Goal: Information Seeking & Learning: Check status

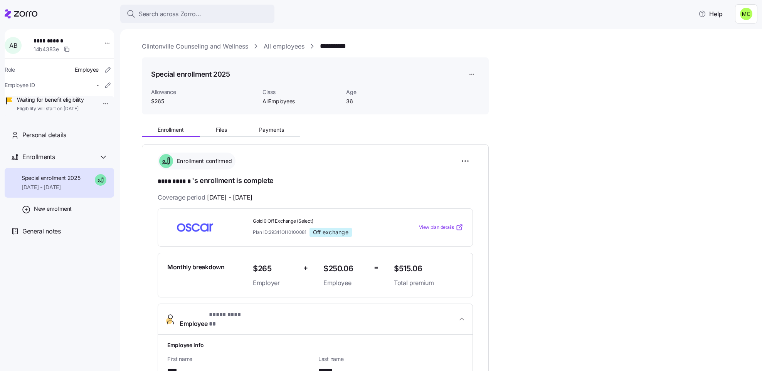
click at [193, 43] on link "Clintonville Counseling and Wellness" at bounding box center [195, 47] width 106 height 10
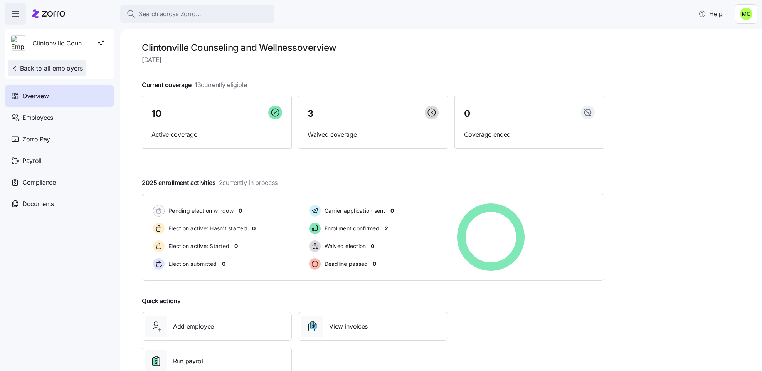
click at [54, 71] on span "Back to all employers" at bounding box center [47, 68] width 72 height 9
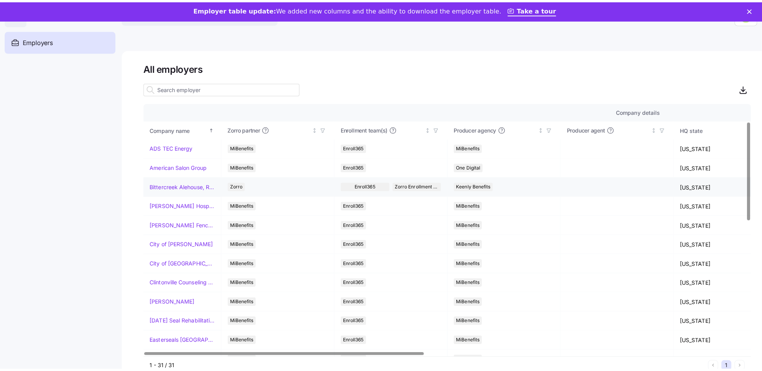
scroll to position [116, 0]
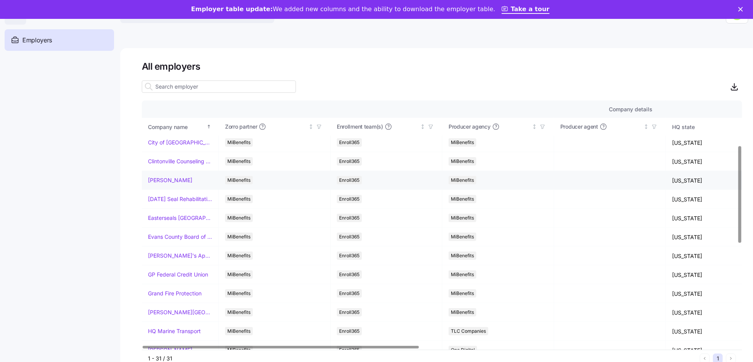
click at [156, 181] on link "[PERSON_NAME]" at bounding box center [170, 180] width 44 height 8
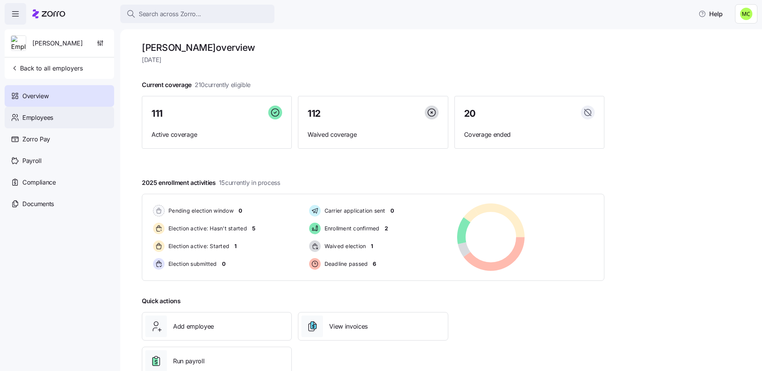
click at [47, 116] on span "Employees" at bounding box center [37, 118] width 31 height 10
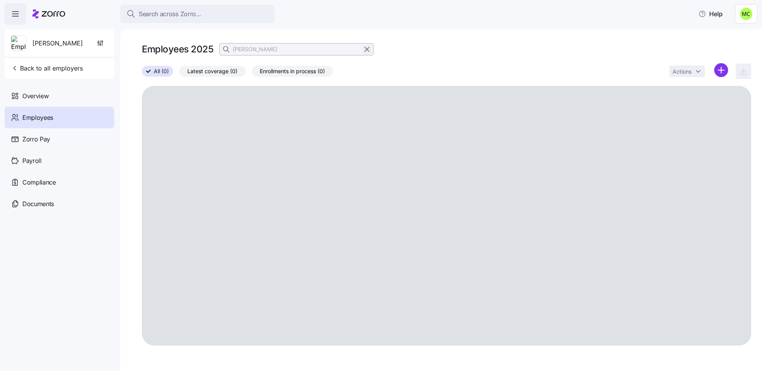
click at [366, 49] on icon "button" at bounding box center [367, 49] width 4 height 4
click at [366, 49] on div "Employees 2025 [PERSON_NAME]" at bounding box center [446, 49] width 609 height 15
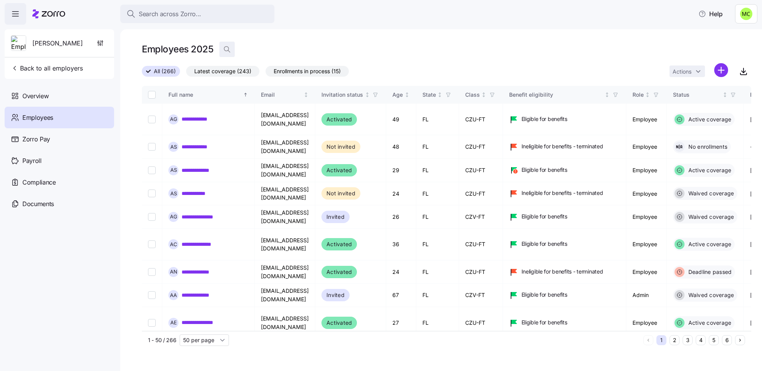
click at [225, 50] on icon "button" at bounding box center [227, 49] width 8 height 8
click at [215, 62] on div "Employees 2025" at bounding box center [446, 53] width 609 height 22
click at [240, 42] on div "Employees 2025" at bounding box center [446, 49] width 609 height 15
click at [236, 44] on input at bounding box center [296, 49] width 154 height 12
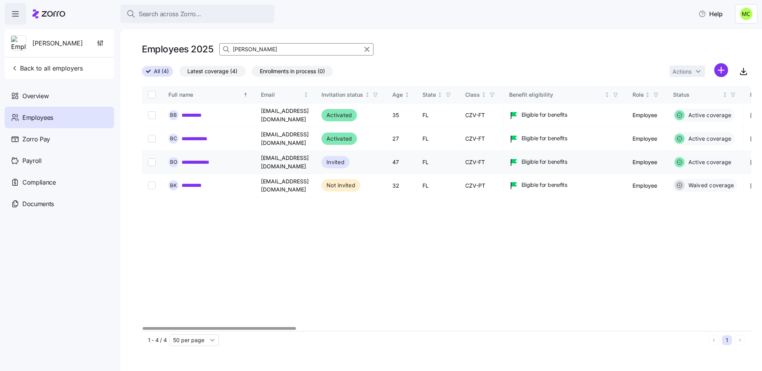
type input "[PERSON_NAME]"
click at [201, 162] on link "**********" at bounding box center [200, 162] width 39 height 8
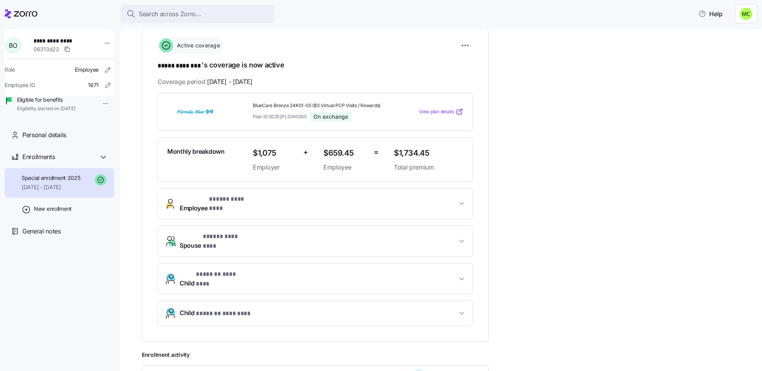
scroll to position [173, 0]
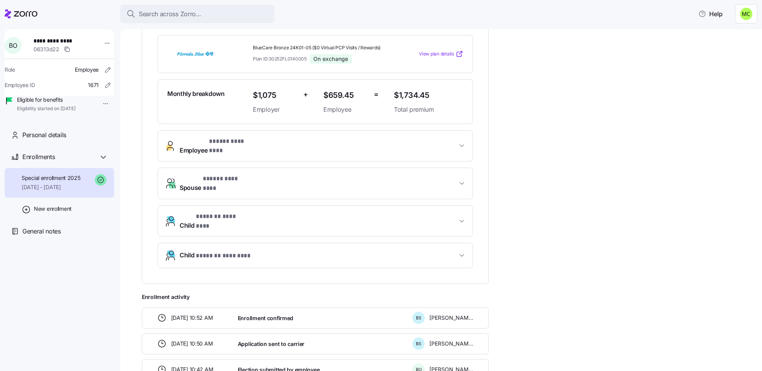
click at [201, 174] on span "Spouse * ***** ******** *" at bounding box center [214, 183] width 68 height 18
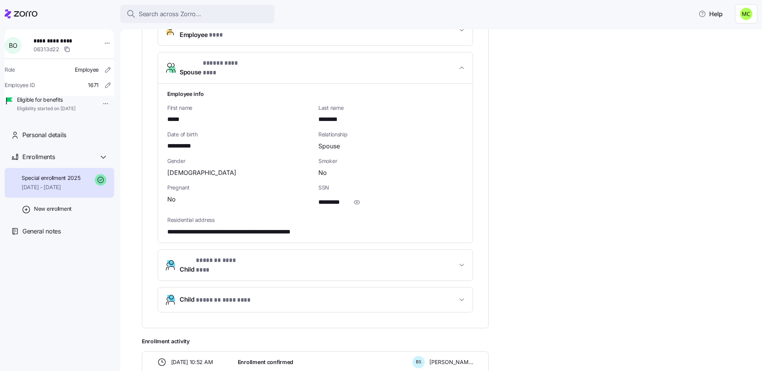
scroll to position [347, 0]
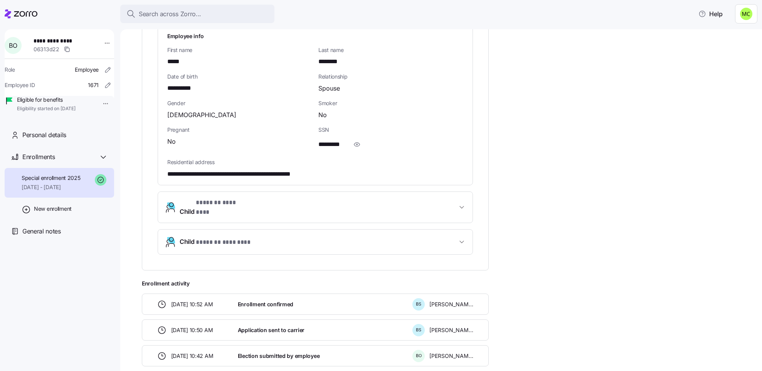
click at [355, 140] on icon "button" at bounding box center [357, 144] width 8 height 9
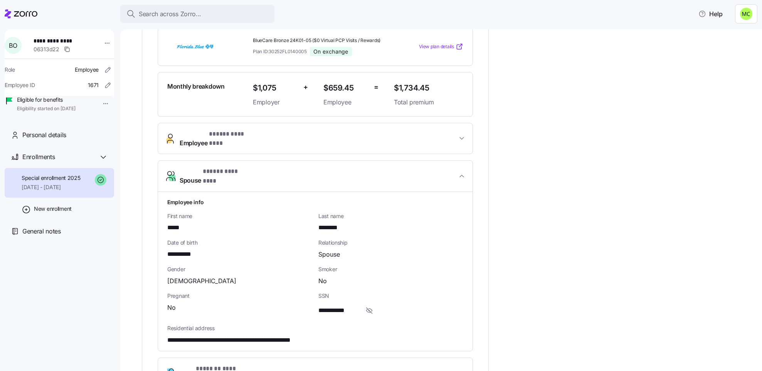
scroll to position [142, 0]
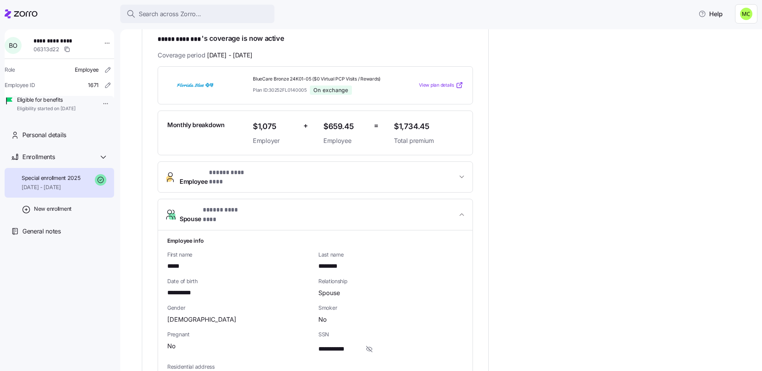
click at [349, 174] on span "Employee * ***** ******** *" at bounding box center [318, 177] width 277 height 18
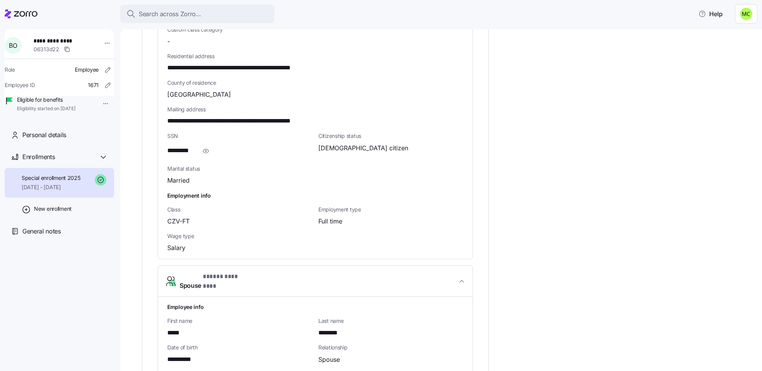
scroll to position [489, 0]
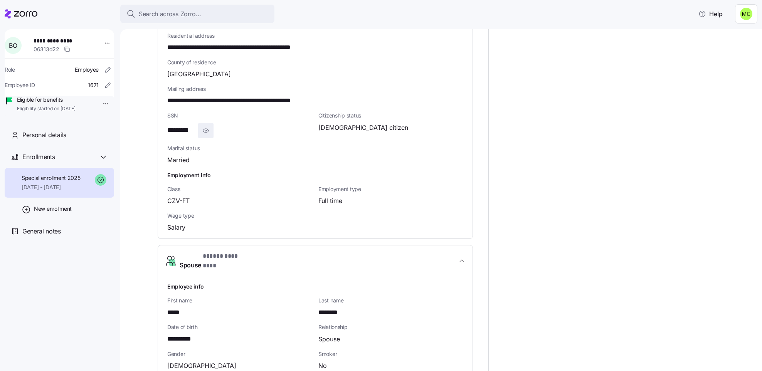
click at [207, 129] on icon "button" at bounding box center [206, 131] width 6 height 4
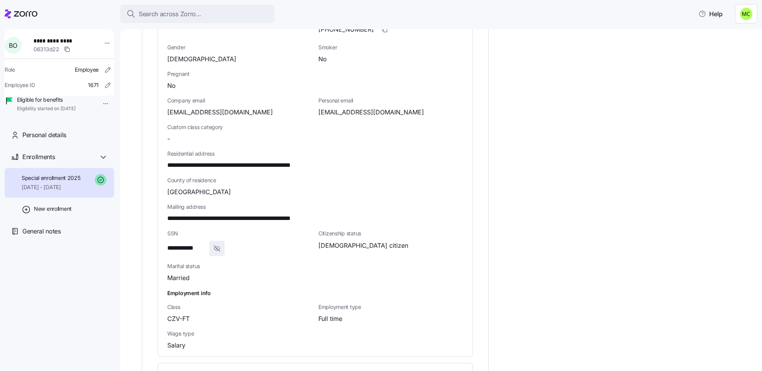
scroll to position [373, 0]
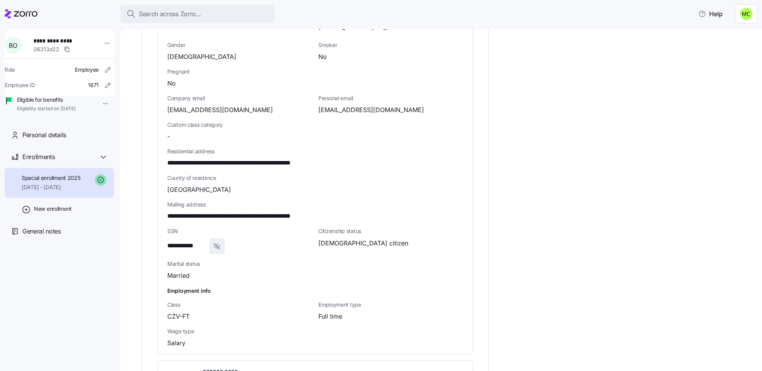
click at [169, 212] on span "**********" at bounding box center [247, 217] width 161 height 10
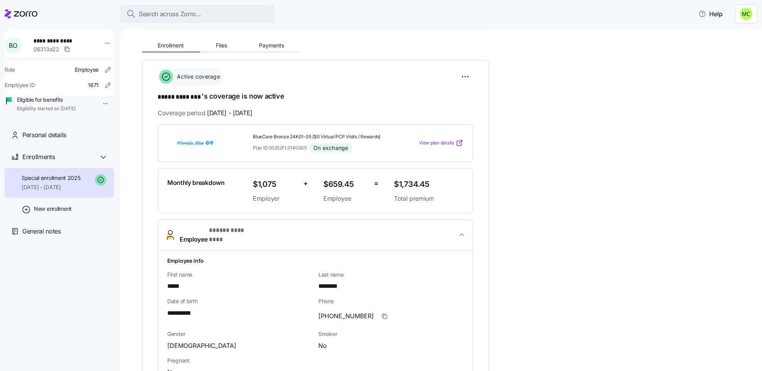
scroll to position [142, 0]
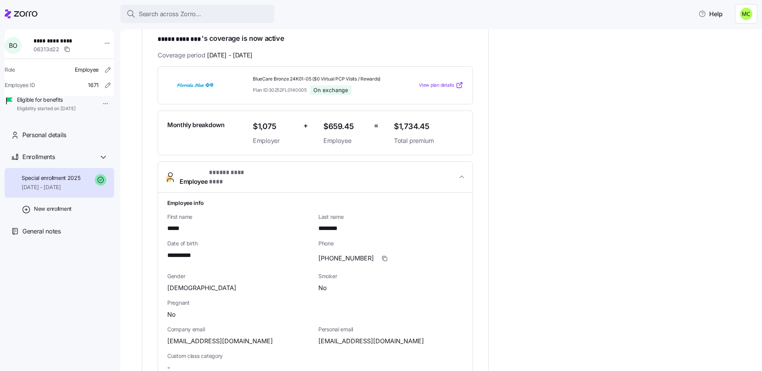
drag, startPoint x: 650, startPoint y: 68, endPoint x: 653, endPoint y: 72, distance: 4.6
drag, startPoint x: 653, startPoint y: 72, endPoint x: 376, endPoint y: 18, distance: 282.2
click at [376, 18] on div "Search across Zorro... Help" at bounding box center [381, 14] width 752 height 22
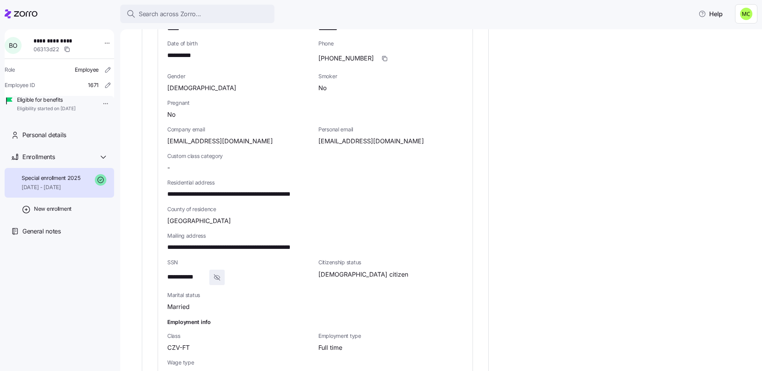
scroll to position [316, 0]
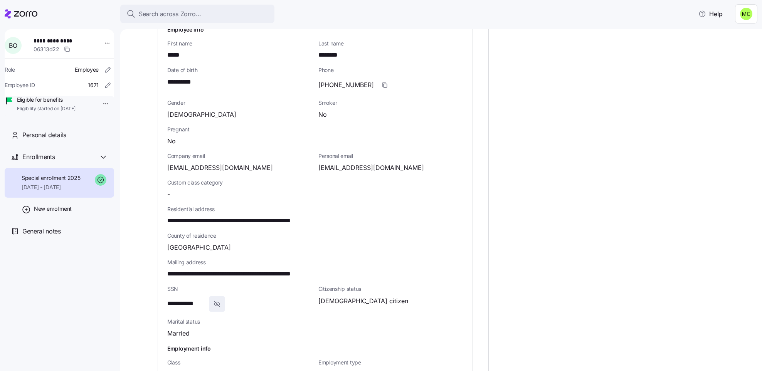
drag, startPoint x: 375, startPoint y: 156, endPoint x: 378, endPoint y: 44, distance: 111.8
click at [378, 50] on div "********" at bounding box center [390, 55] width 145 height 10
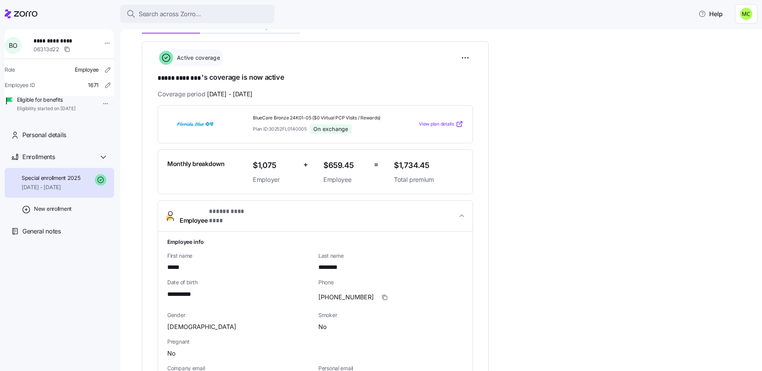
scroll to position [84, 0]
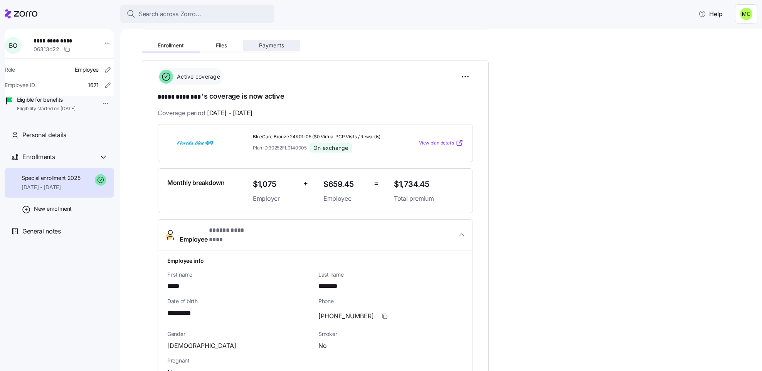
click at [268, 44] on span "Payments" at bounding box center [271, 45] width 25 height 5
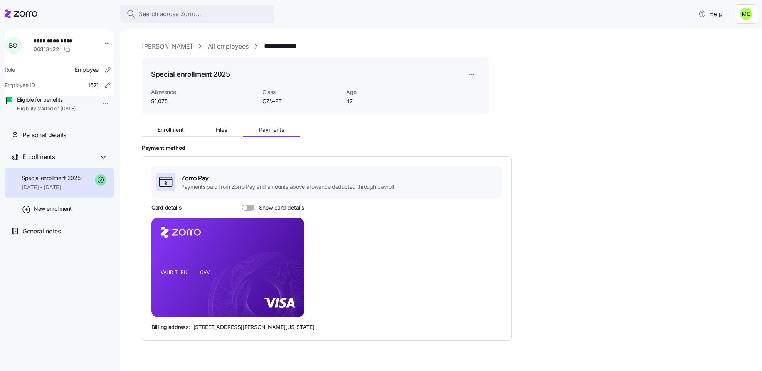
click at [247, 208] on span at bounding box center [251, 208] width 8 height 6
click at [242, 205] on input "Show card details" at bounding box center [242, 205] width 0 height 0
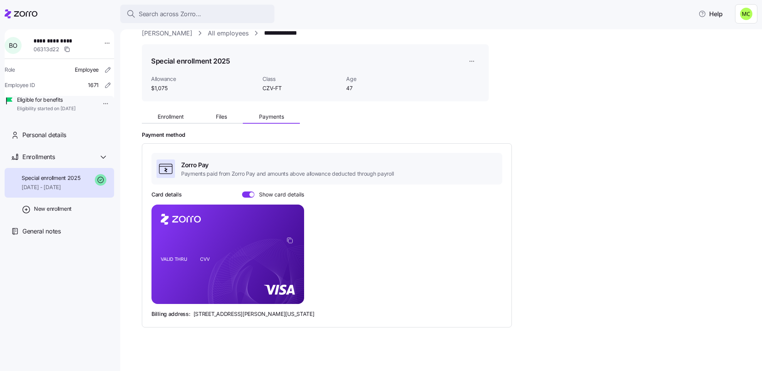
scroll to position [17, 0]
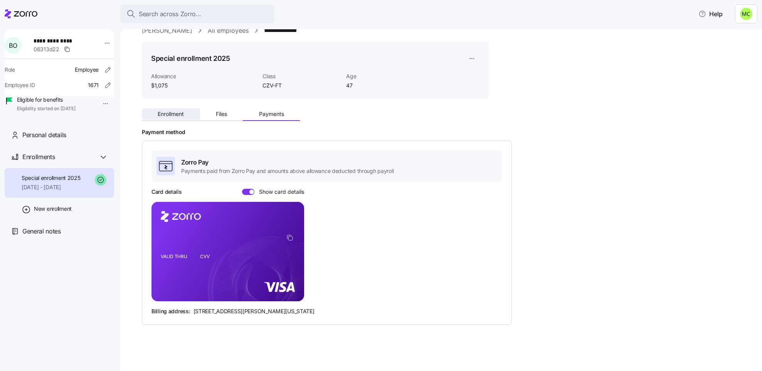
click at [174, 112] on span "Enrollment" at bounding box center [171, 113] width 26 height 5
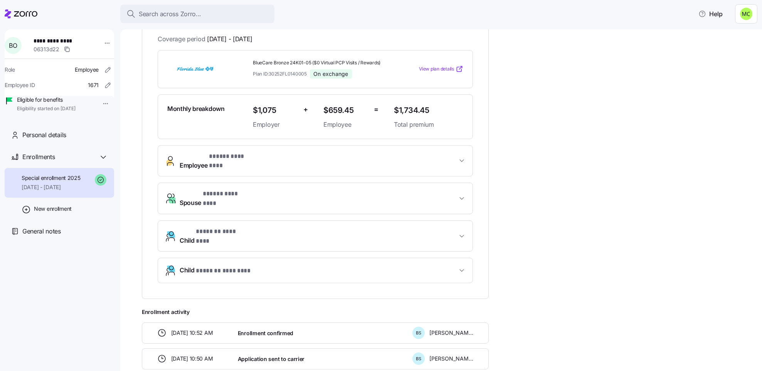
scroll to position [173, 0]
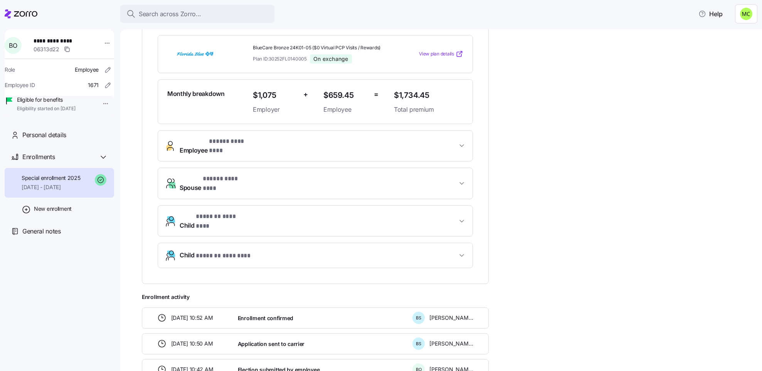
click at [220, 114] on div "Monthly breakdown" at bounding box center [207, 102] width 86 height 32
click at [201, 153] on button "Employee * ***** ******** *" at bounding box center [315, 146] width 314 height 31
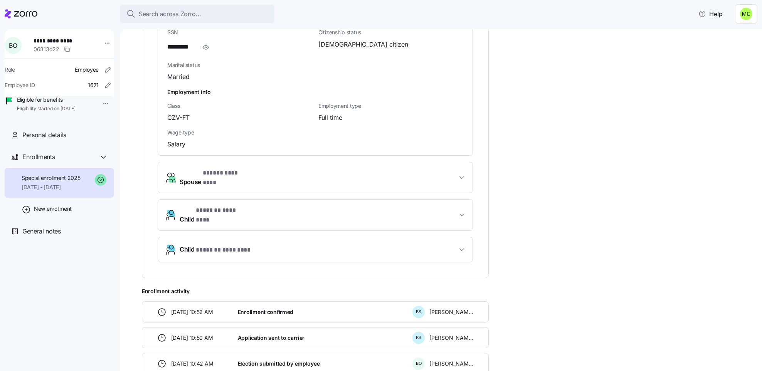
scroll to position [606, 0]
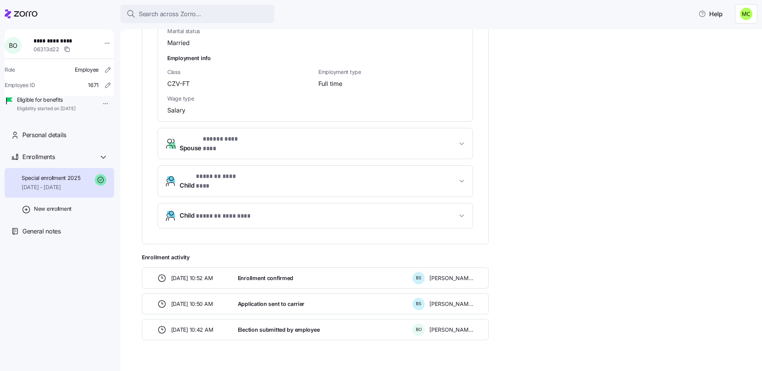
click at [230, 138] on span "* ***** ******** *" at bounding box center [225, 139] width 45 height 10
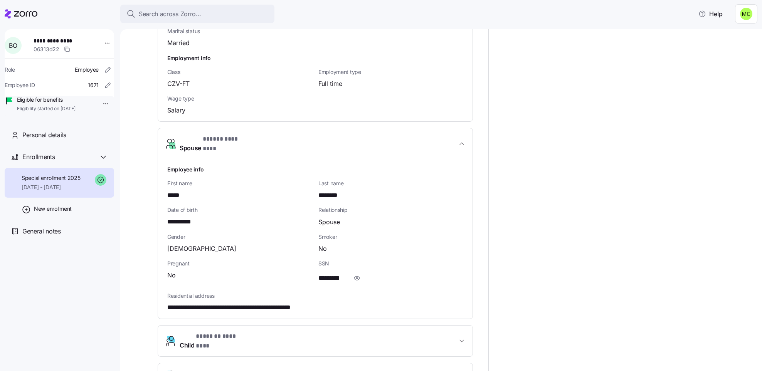
scroll to position [664, 0]
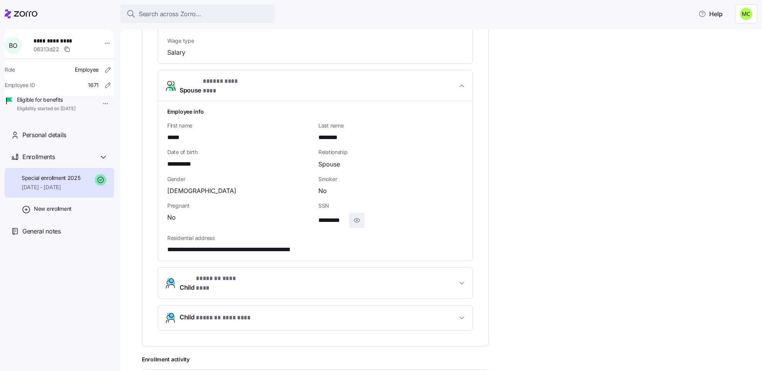
click at [356, 216] on icon "button" at bounding box center [357, 220] width 8 height 9
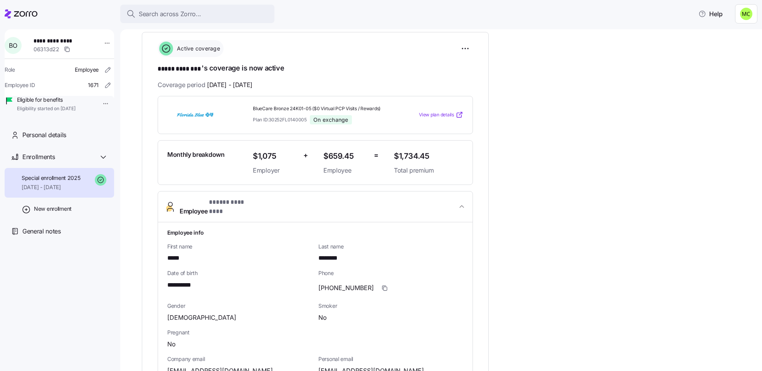
scroll to position [86, 0]
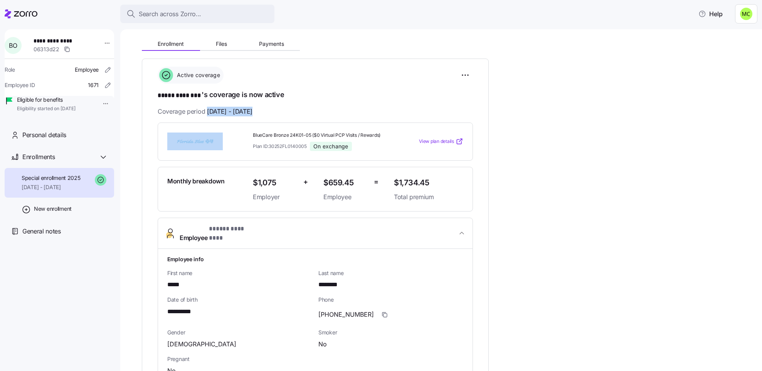
drag, startPoint x: 206, startPoint y: 108, endPoint x: 181, endPoint y: 125, distance: 29.6
drag, startPoint x: 206, startPoint y: 112, endPoint x: 284, endPoint y: 114, distance: 77.5
click at [284, 114] on div "Coverage period [DATE] - [DATE]" at bounding box center [315, 112] width 315 height 10
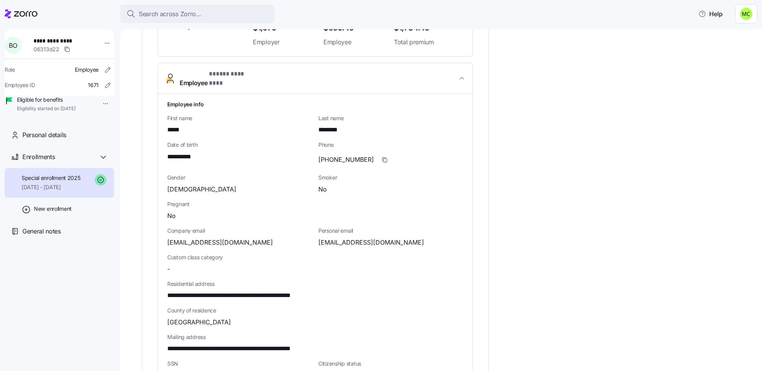
scroll to position [259, 0]
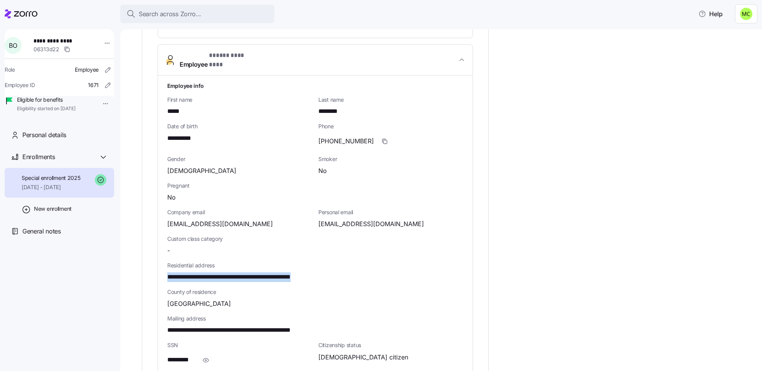
drag, startPoint x: 331, startPoint y: 272, endPoint x: 168, endPoint y: 269, distance: 163.0
click at [168, 272] on div "**********" at bounding box center [315, 277] width 296 height 10
click at [172, 272] on span "**********" at bounding box center [247, 277] width 161 height 10
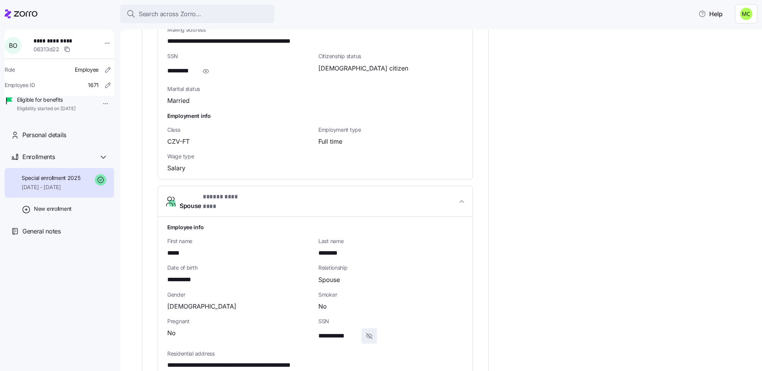
scroll to position [606, 0]
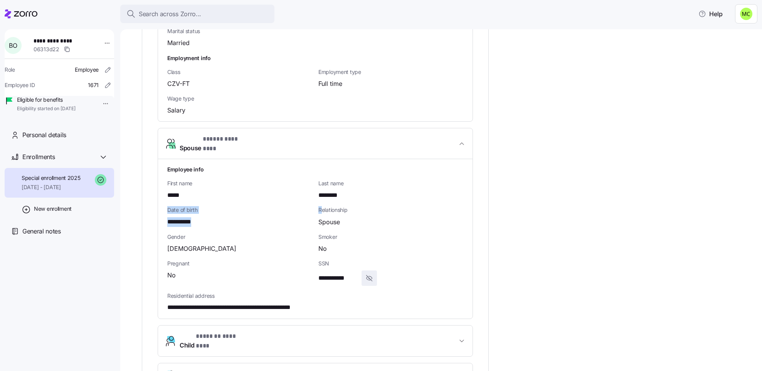
drag, startPoint x: 346, startPoint y: 184, endPoint x: 322, endPoint y: 192, distance: 25.3
click at [322, 192] on div "**********" at bounding box center [315, 238] width 302 height 153
click at [271, 217] on div "**********" at bounding box center [239, 222] width 145 height 10
click at [336, 217] on span "Spouse" at bounding box center [329, 222] width 22 height 10
drag, startPoint x: 342, startPoint y: 213, endPoint x: 317, endPoint y: 216, distance: 25.3
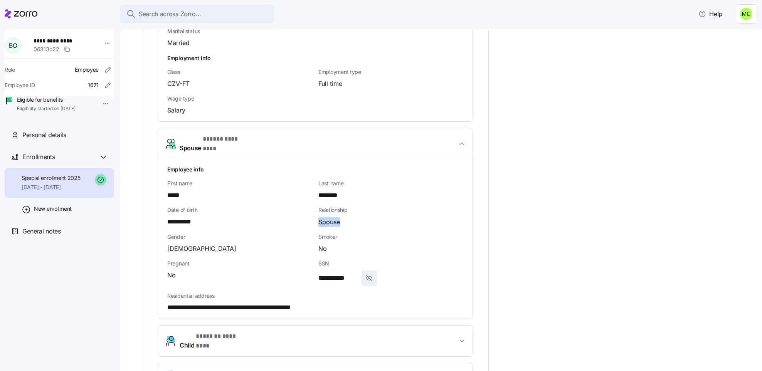
click at [317, 216] on div "Relationship Spouse" at bounding box center [390, 216] width 151 height 27
click at [322, 217] on span "Spouse" at bounding box center [329, 222] width 22 height 10
drag, startPoint x: 318, startPoint y: 210, endPoint x: 342, endPoint y: 210, distance: 24.3
click at [342, 217] on div "Spouse" at bounding box center [390, 222] width 145 height 10
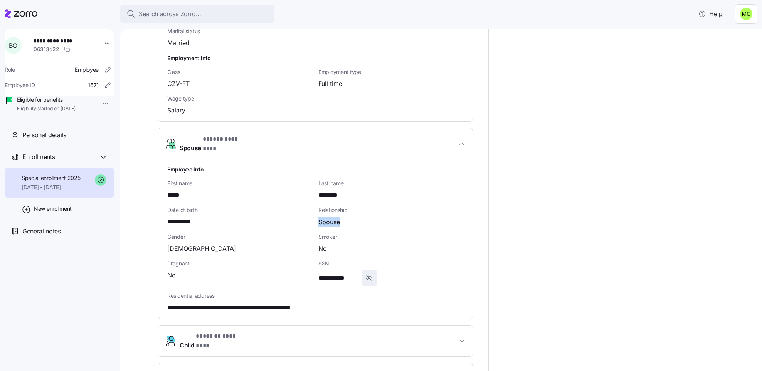
drag, startPoint x: 342, startPoint y: 210, endPoint x: 319, endPoint y: 214, distance: 23.8
click at [319, 217] on div "Spouse" at bounding box center [390, 222] width 145 height 10
click at [319, 217] on span "Spouse" at bounding box center [329, 222] width 22 height 10
drag, startPoint x: 318, startPoint y: 212, endPoint x: 345, endPoint y: 208, distance: 26.8
click at [345, 217] on div "Spouse" at bounding box center [390, 222] width 145 height 10
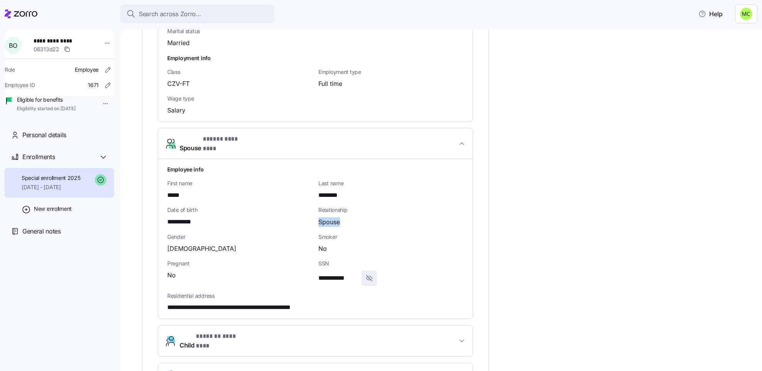
click at [345, 217] on div "Spouse" at bounding box center [390, 222] width 145 height 10
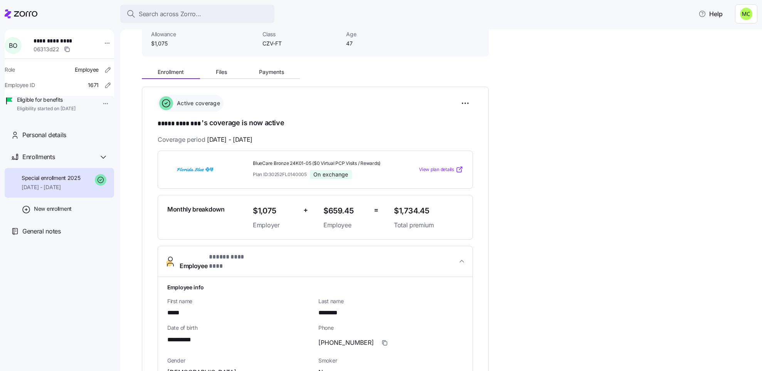
scroll to position [0, 0]
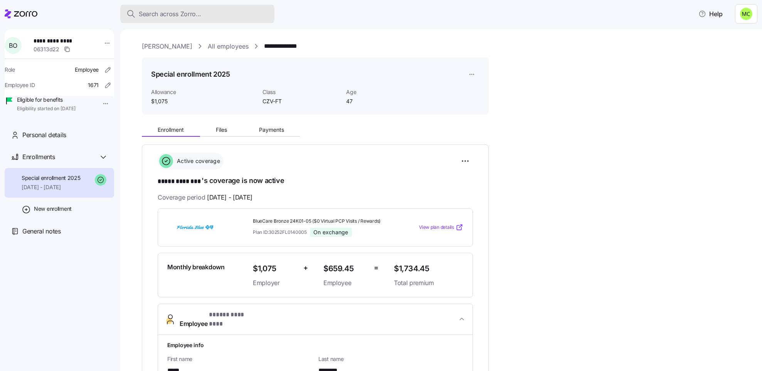
click at [184, 15] on span "Search across Zorro..." at bounding box center [170, 14] width 62 height 10
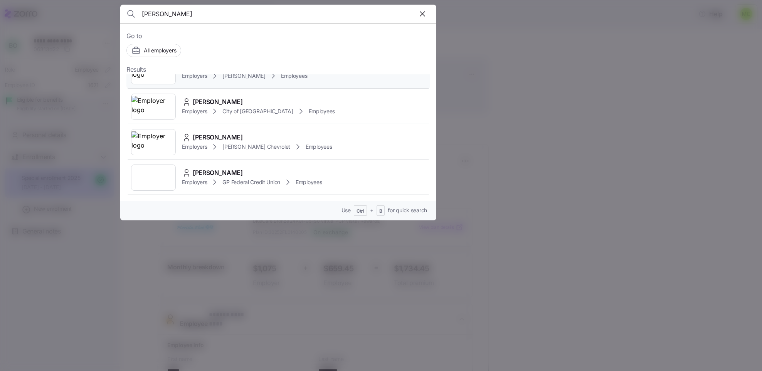
scroll to position [462, 0]
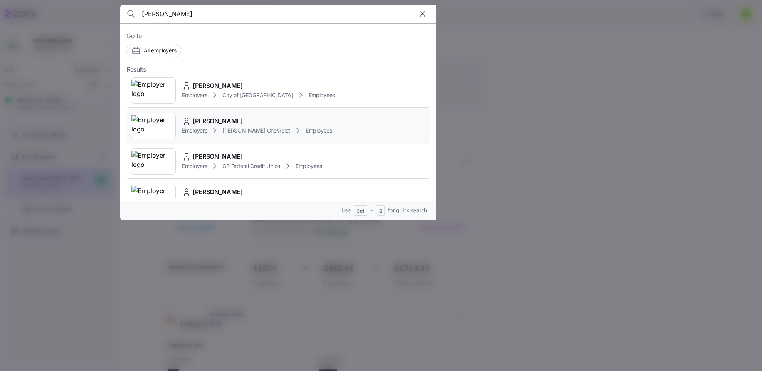
type input "[PERSON_NAME]"
click at [210, 126] on span "[PERSON_NAME]" at bounding box center [218, 121] width 50 height 10
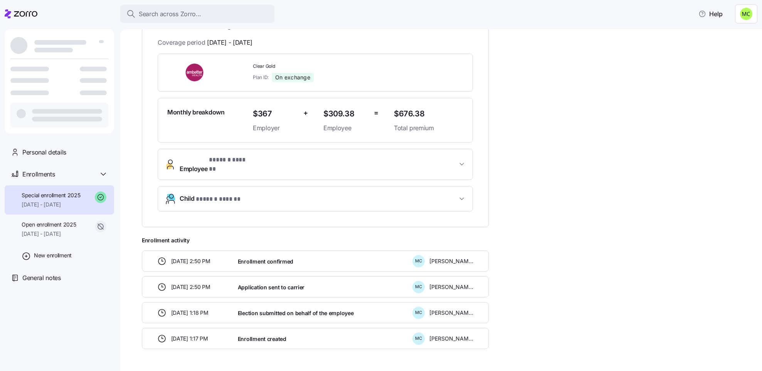
scroll to position [173, 0]
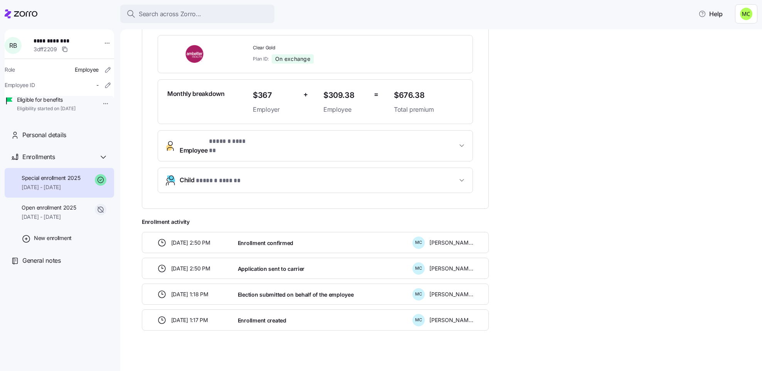
click at [211, 146] on span "* ****** ****** *" at bounding box center [230, 142] width 43 height 10
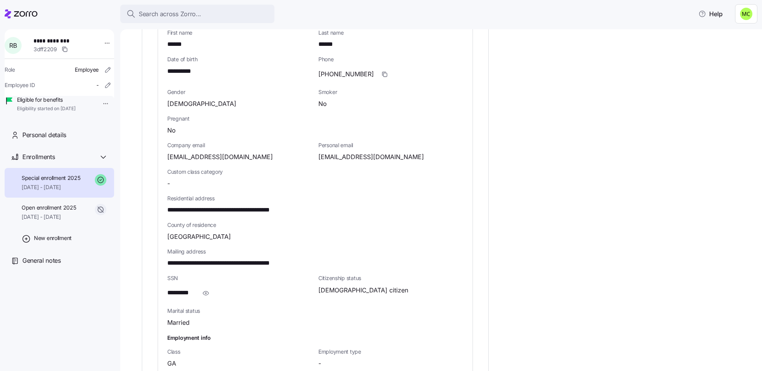
scroll to position [347, 0]
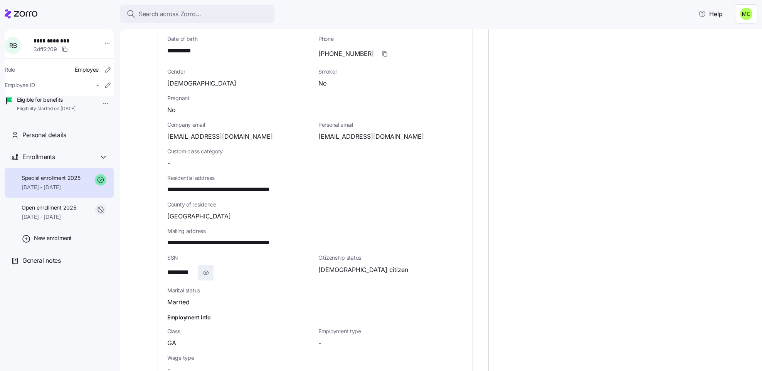
click at [203, 268] on icon "button" at bounding box center [206, 272] width 8 height 9
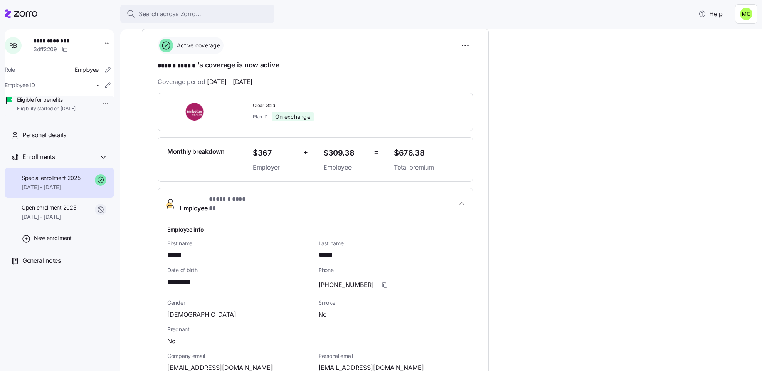
scroll to position [58, 0]
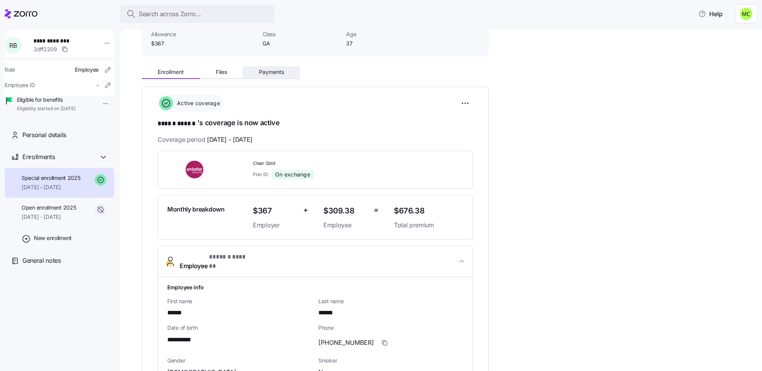
click at [265, 73] on span "Payments" at bounding box center [271, 71] width 25 height 5
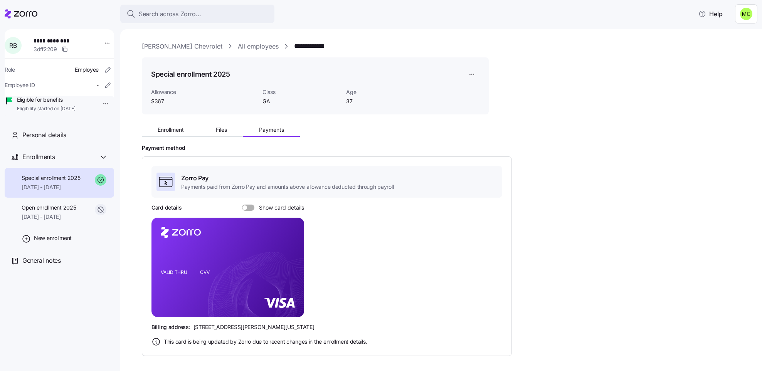
click at [246, 208] on span at bounding box center [244, 207] width 5 height 5
click at [242, 205] on input "Show card details" at bounding box center [242, 205] width 0 height 0
click at [168, 129] on span "Enrollment" at bounding box center [171, 129] width 26 height 5
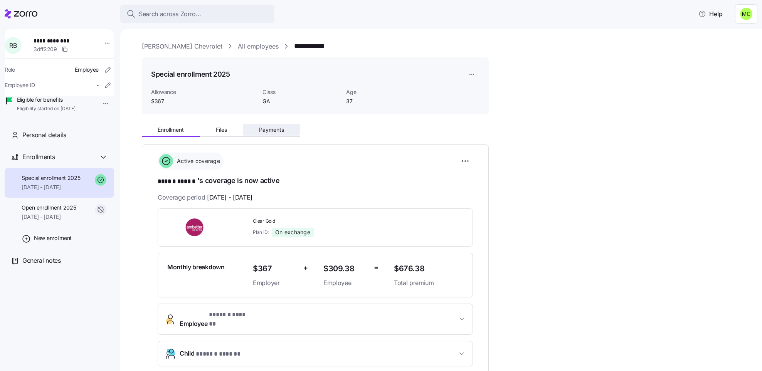
click at [266, 129] on span "Payments" at bounding box center [271, 129] width 25 height 5
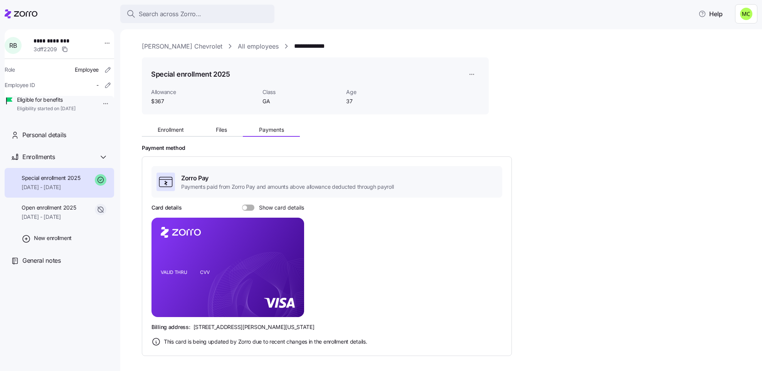
click at [244, 208] on span at bounding box center [244, 207] width 5 height 5
click at [242, 205] on input "Show card details" at bounding box center [242, 205] width 0 height 0
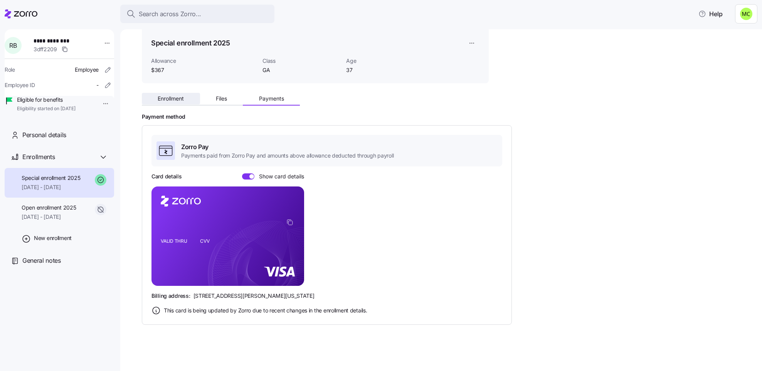
click at [176, 94] on button "Enrollment" at bounding box center [171, 99] width 58 height 12
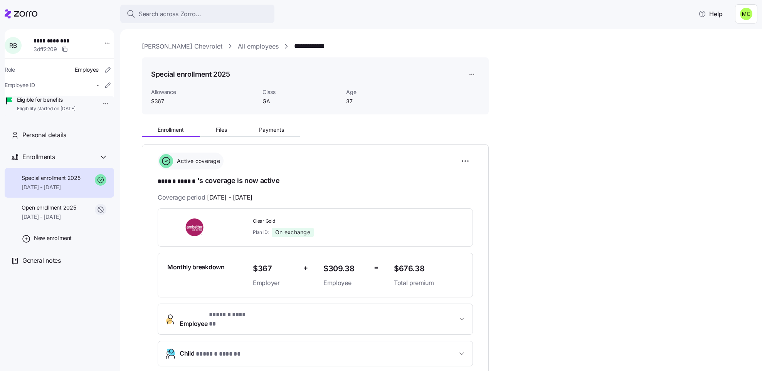
click at [208, 309] on button "Employee * ****** ****** *" at bounding box center [315, 319] width 314 height 31
